Goal: Information Seeking & Learning: Understand process/instructions

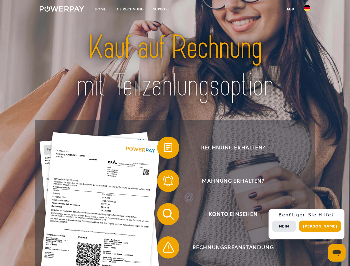
click at [62, 10] on img at bounding box center [62, 9] width 45 height 6
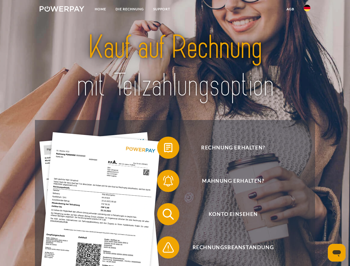
click at [307, 10] on img at bounding box center [307, 8] width 7 height 7
click at [290, 9] on link "agb" at bounding box center [290, 9] width 17 height 10
click at [164, 149] on span at bounding box center [160, 148] width 28 height 28
click at [164, 182] on span at bounding box center [160, 181] width 28 height 28
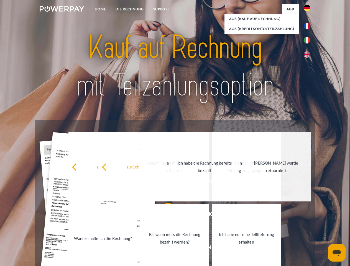
click at [164, 215] on link "Bis wann muss die Rechnung bezahlt werden?" at bounding box center [174, 238] width 69 height 69
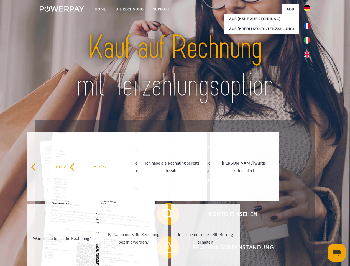
click at [164, 248] on span at bounding box center [160, 247] width 28 height 28
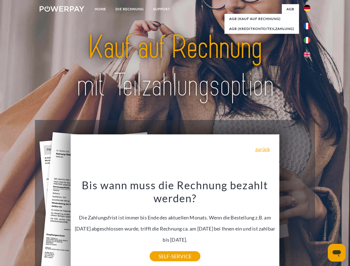
click at [308, 224] on div "Rechnung erhalten? Mahnung erhalten? Konto einsehen" at bounding box center [175, 231] width 280 height 222
click at [295, 225] on span "Konto einsehen" at bounding box center [233, 214] width 136 height 22
click at [322, 226] on header "Home DIE RECHNUNG SUPPORT" at bounding box center [175, 191] width 350 height 382
